Goal: Transaction & Acquisition: Register for event/course

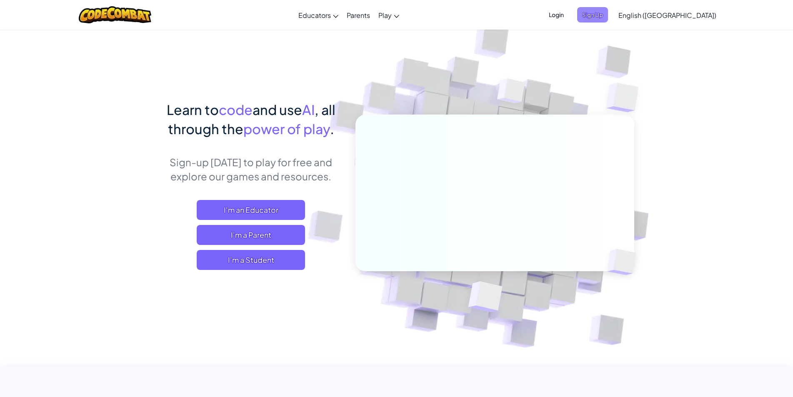
click at [608, 13] on span "Sign Up" at bounding box center [592, 14] width 31 height 15
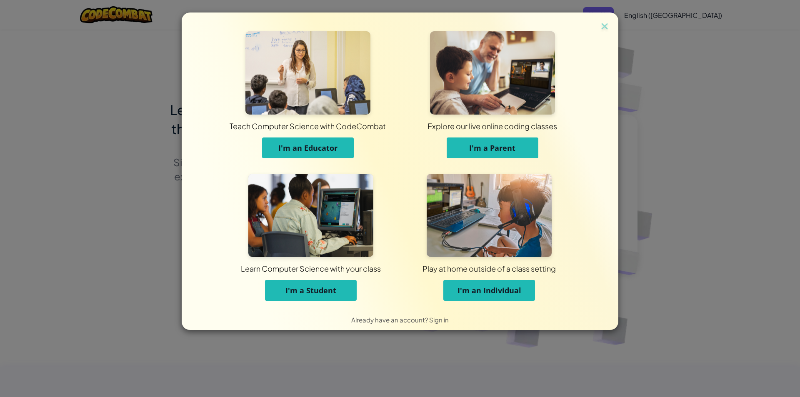
click at [309, 295] on button "I'm a Student" at bounding box center [311, 290] width 92 height 21
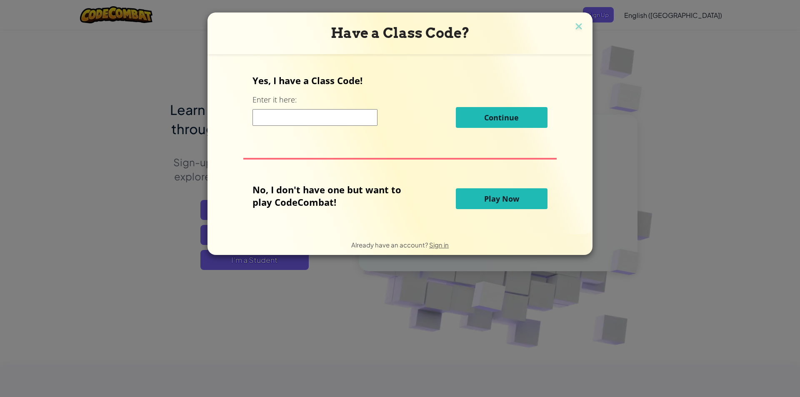
click at [366, 124] on input at bounding box center [314, 117] width 125 height 17
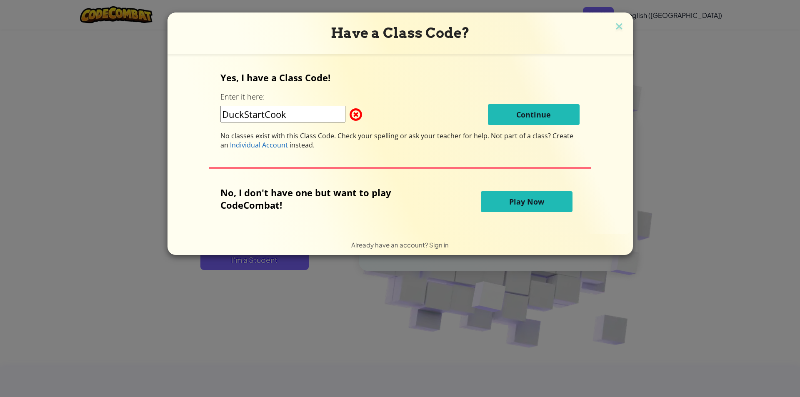
type input "DuckStartCook"
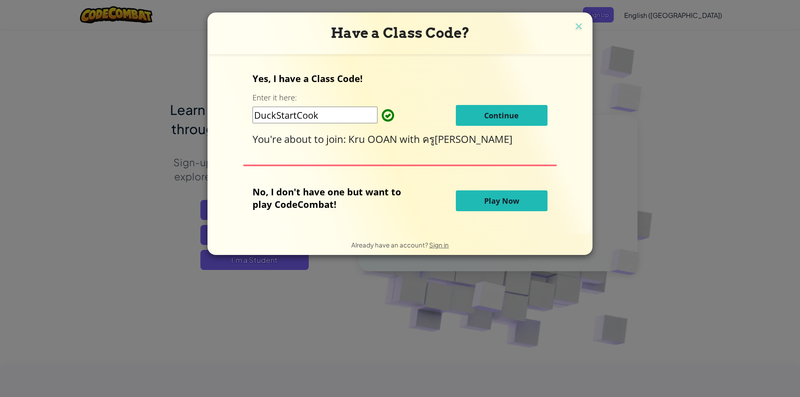
click at [493, 111] on span "Continue" at bounding box center [501, 115] width 35 height 10
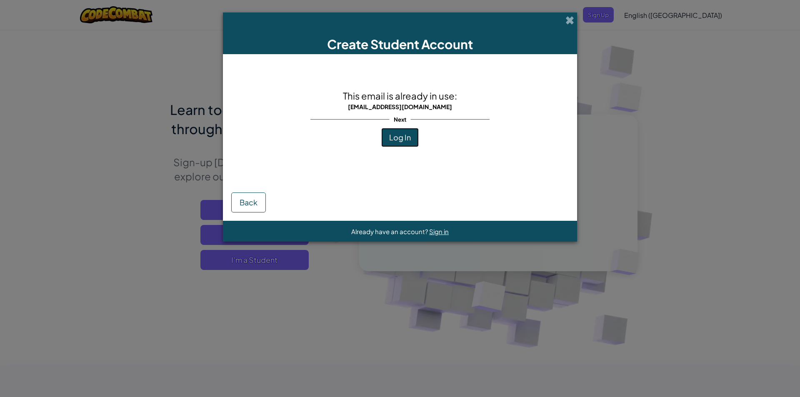
click at [386, 140] on button "Log In" at bounding box center [399, 137] width 37 height 19
